Goal: Find specific page/section: Locate item on page

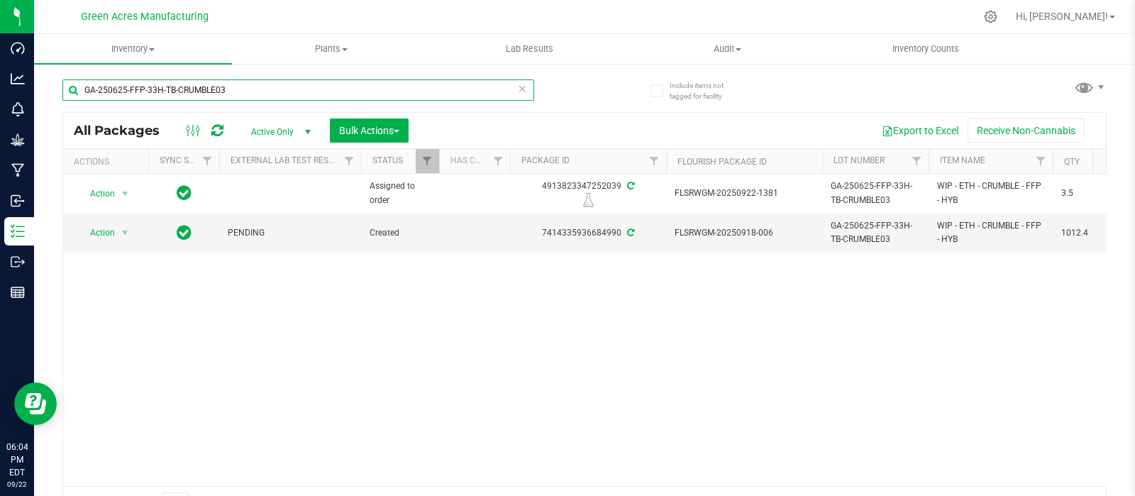
drag, startPoint x: 231, startPoint y: 94, endPoint x: 75, endPoint y: 91, distance: 156.0
click at [75, 91] on input "GA-250625-FFP-33H-TB-CRUMBLE03" at bounding box center [298, 89] width 472 height 21
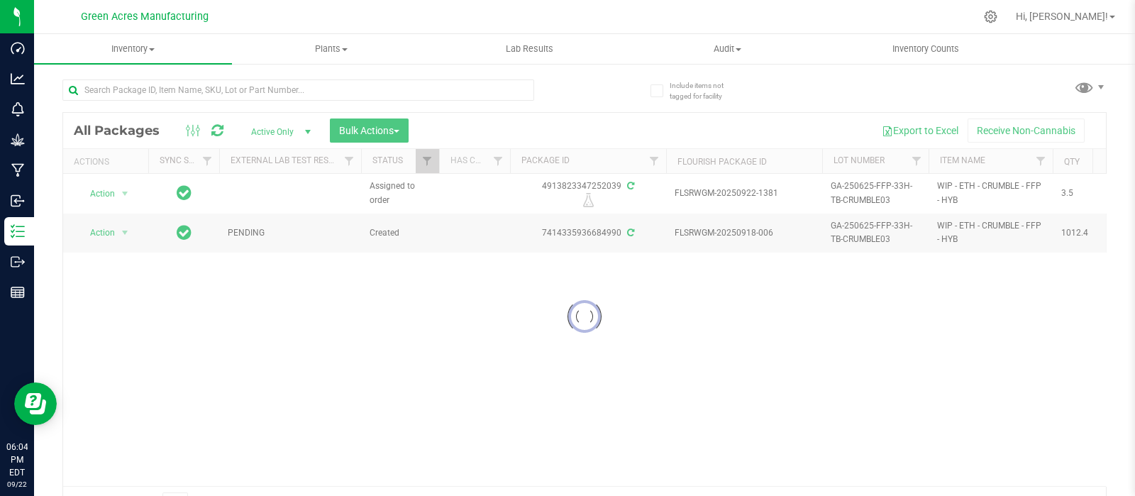
click at [1072, 477] on div at bounding box center [584, 316] width 1043 height 407
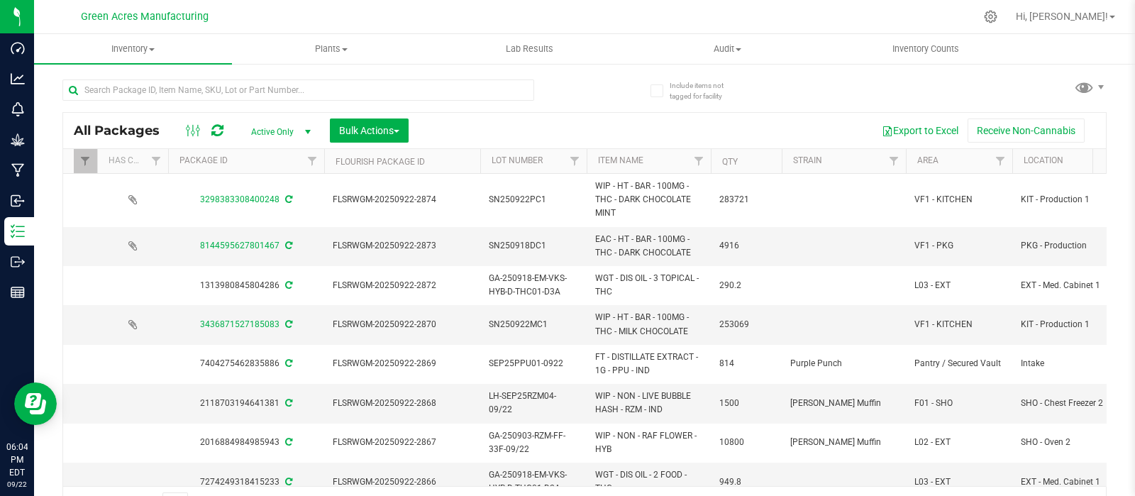
scroll to position [0, 496]
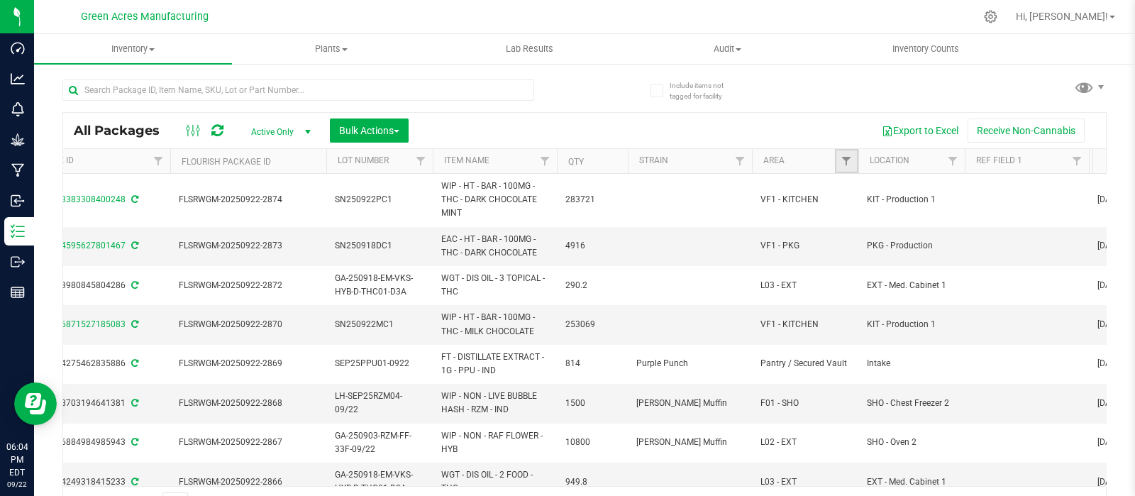
click at [844, 168] on link "Filter" at bounding box center [846, 161] width 23 height 24
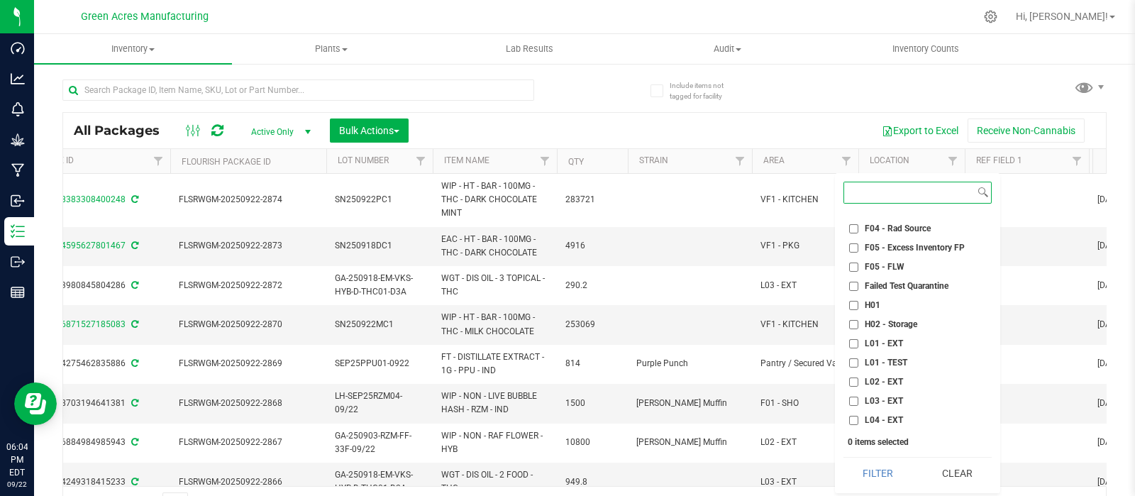
scroll to position [201, 0]
click at [854, 366] on input "L03 - EXT" at bounding box center [853, 365] width 9 height 9
checkbox input "true"
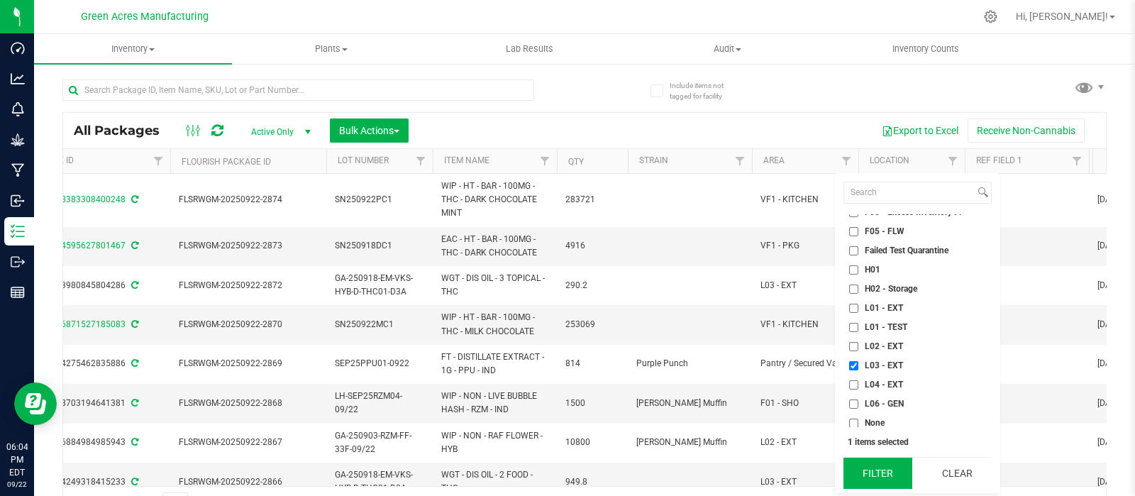
click at [888, 473] on button "Filter" at bounding box center [877, 472] width 69 height 31
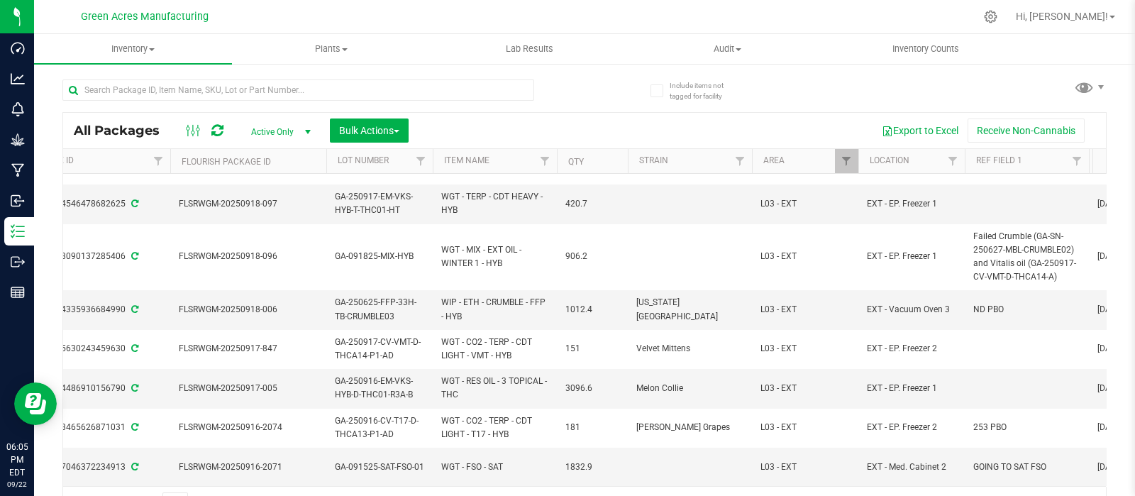
scroll to position [25, 0]
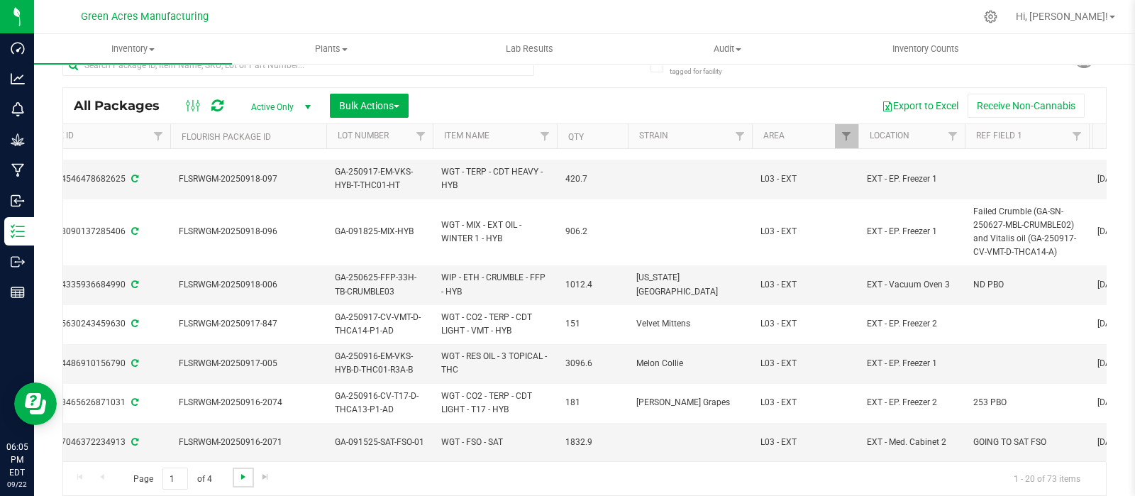
click at [243, 474] on span "Go to the next page" at bounding box center [243, 476] width 11 height 11
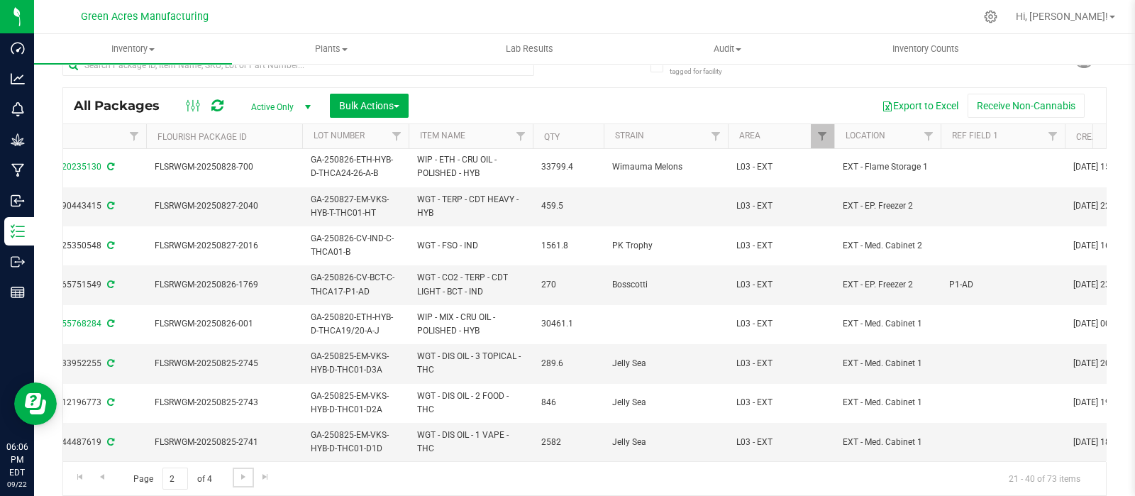
scroll to position [505, 520]
click at [829, 138] on link "Filter" at bounding box center [822, 136] width 23 height 24
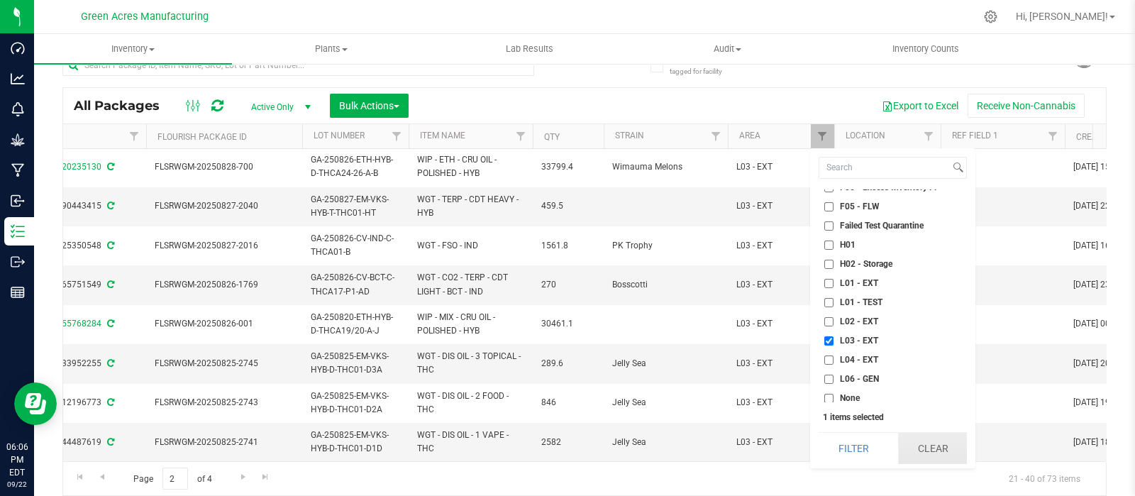
click at [949, 440] on button "Clear" at bounding box center [933, 448] width 70 height 31
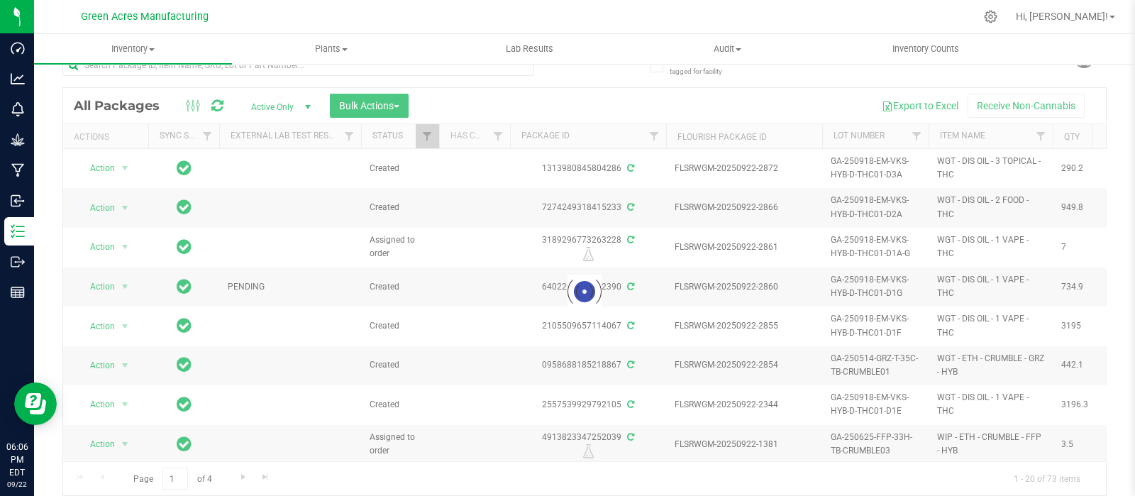
click at [72, 455] on div at bounding box center [584, 291] width 1043 height 407
click at [1086, 154] on div at bounding box center [584, 291] width 1043 height 407
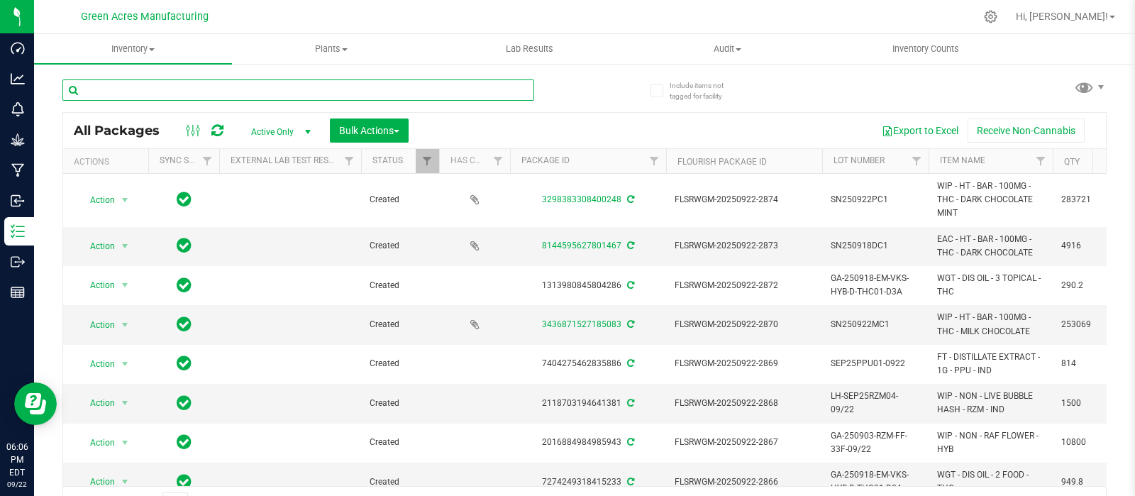
click at [178, 90] on input "text" at bounding box center [298, 89] width 472 height 21
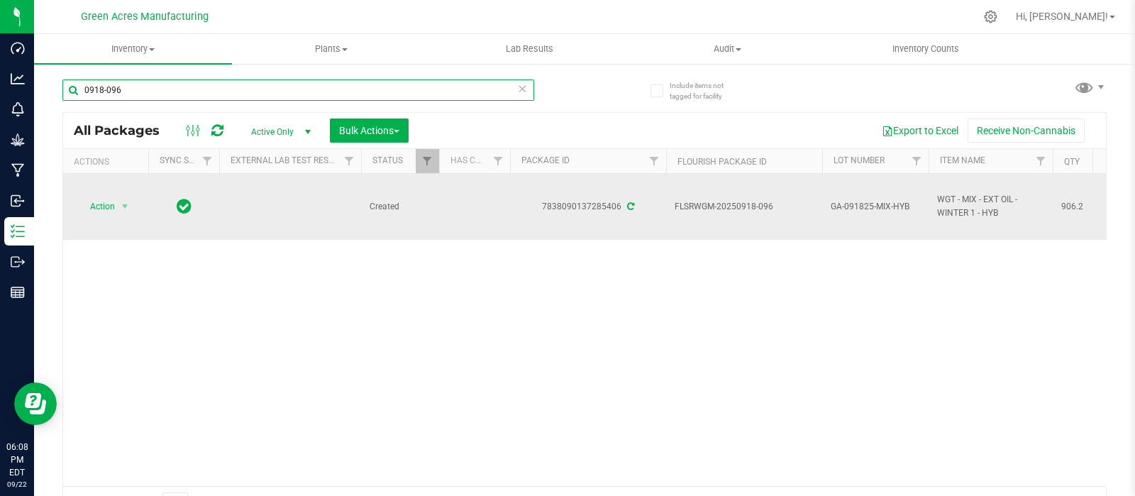
type input "0918-096"
drag, startPoint x: 913, startPoint y: 209, endPoint x: 821, endPoint y: 211, distance: 91.5
click at [822, 211] on td "GA-091825-MIX-HYB" at bounding box center [875, 207] width 106 height 66
drag, startPoint x: 912, startPoint y: 203, endPoint x: 823, endPoint y: 203, distance: 89.4
click at [823, 203] on input "GA-091825-MIX-HYB" at bounding box center [871, 207] width 101 height 22
